Goal: Find specific page/section: Find specific page/section

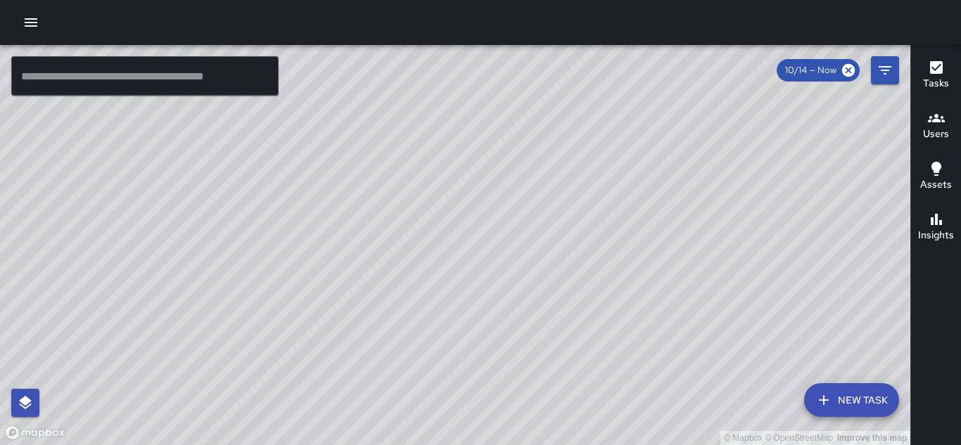
click at [937, 118] on icon "button" at bounding box center [936, 118] width 17 height 17
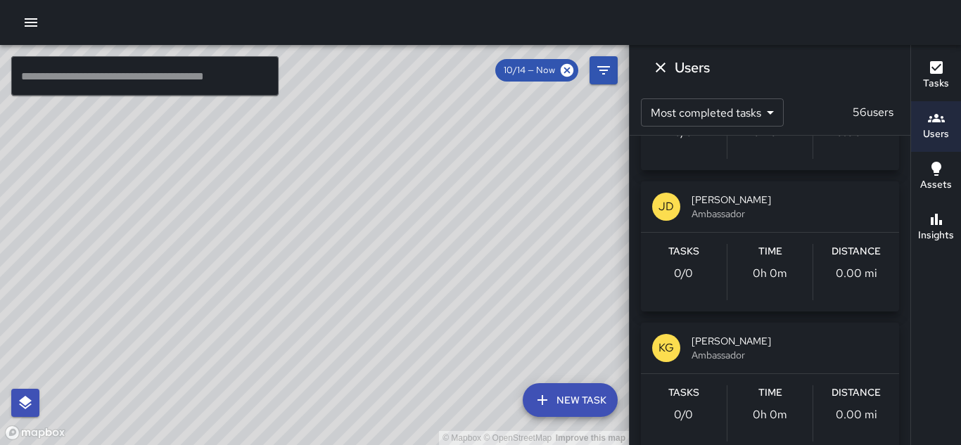
scroll to position [4921, 0]
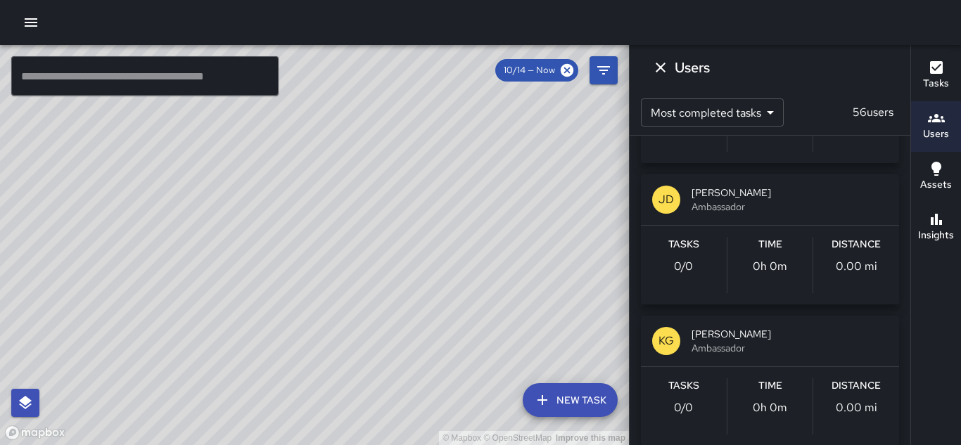
click at [795, 267] on div "Time 0h 0m" at bounding box center [770, 265] width 86 height 56
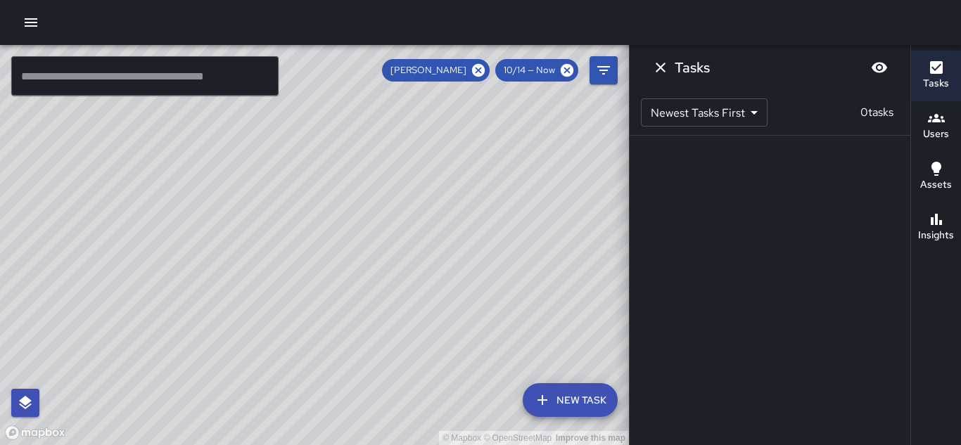
scroll to position [0, 0]
click at [482, 71] on icon at bounding box center [478, 70] width 13 height 13
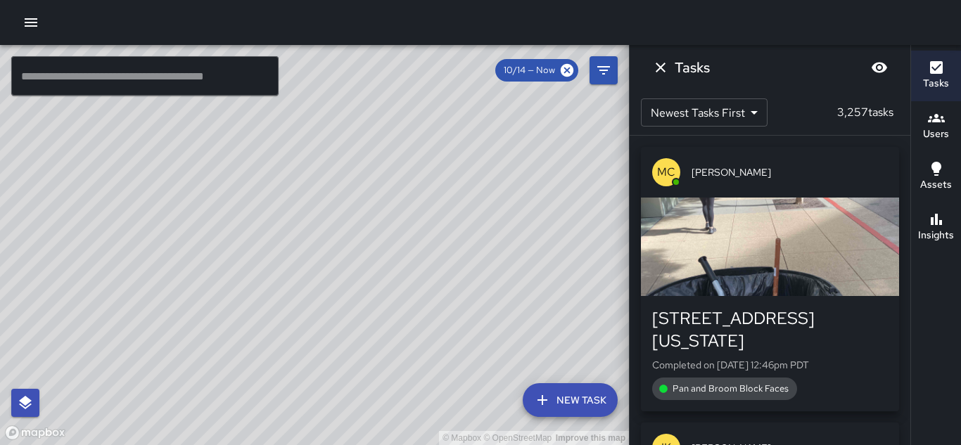
click at [935, 112] on icon "button" at bounding box center [936, 118] width 17 height 17
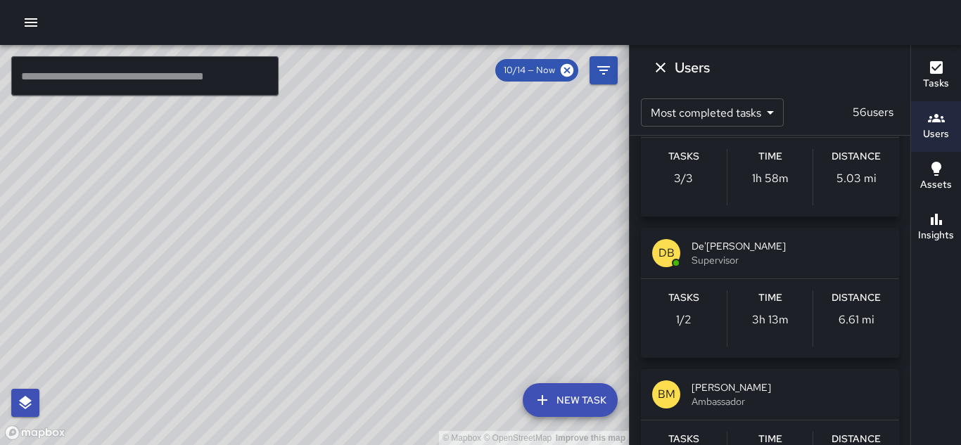
scroll to position [2895, 0]
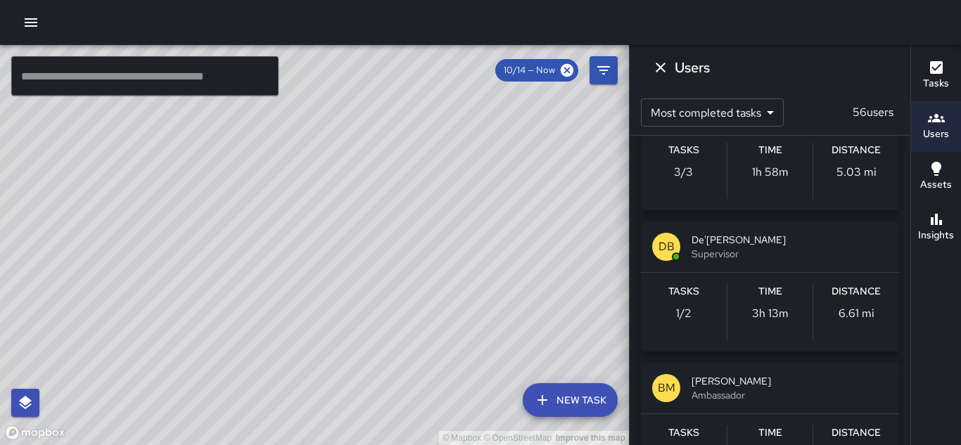
click at [741, 252] on span "Supervisor" at bounding box center [789, 254] width 196 height 14
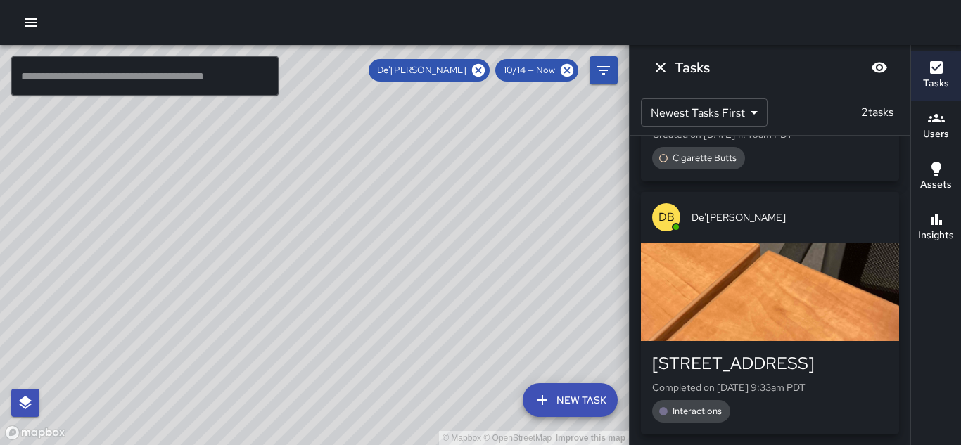
scroll to position [0, 0]
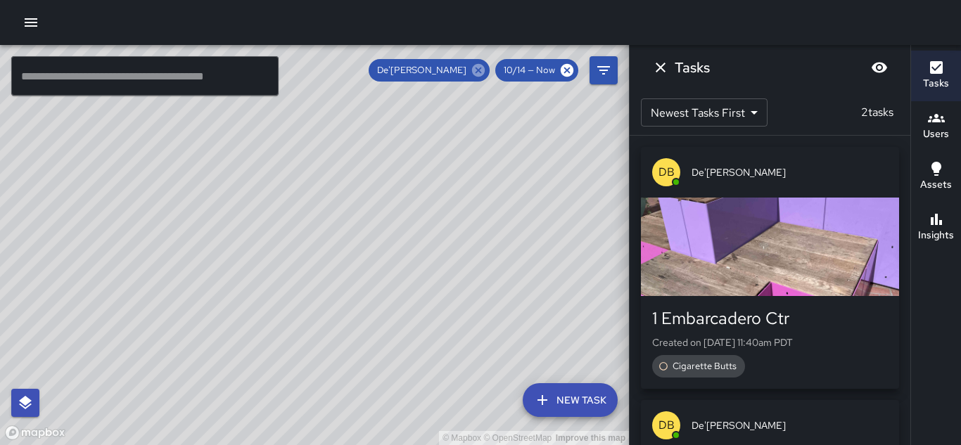
click at [477, 70] on icon at bounding box center [478, 70] width 13 height 13
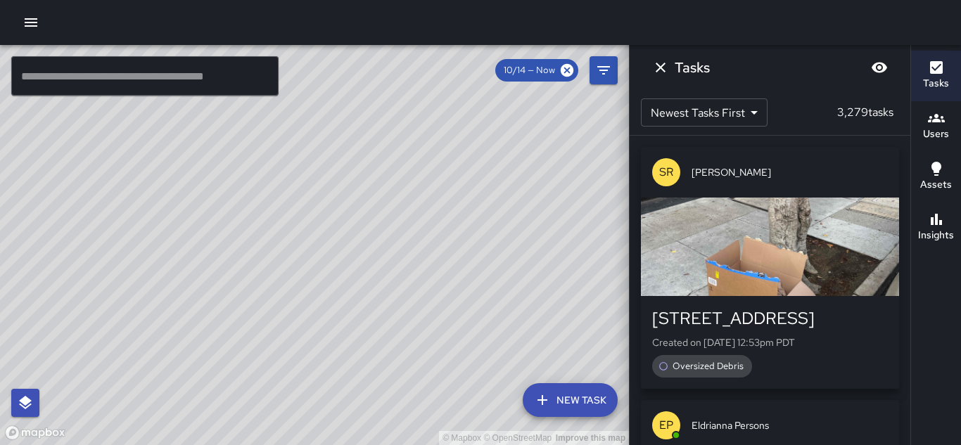
click at [945, 137] on h6 "Users" at bounding box center [936, 134] width 26 height 15
